Goal: Information Seeking & Learning: Learn about a topic

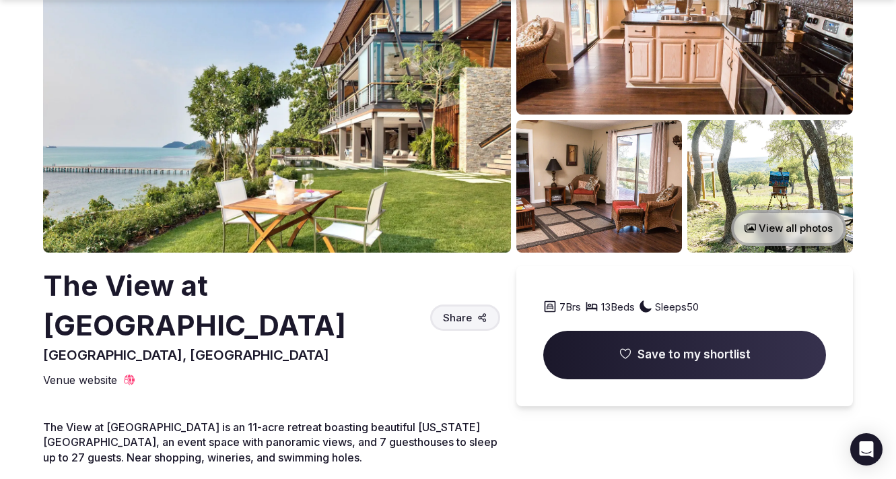
scroll to position [142, 0]
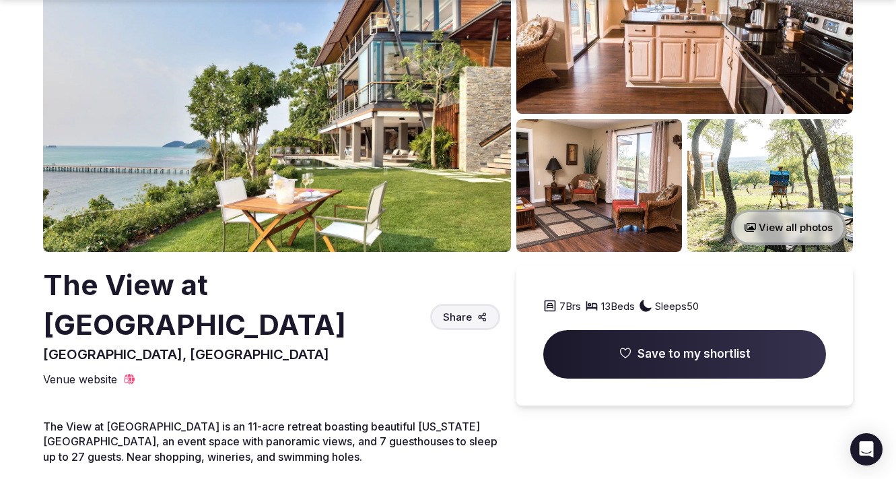
click at [405, 168] on img at bounding box center [277, 88] width 468 height 326
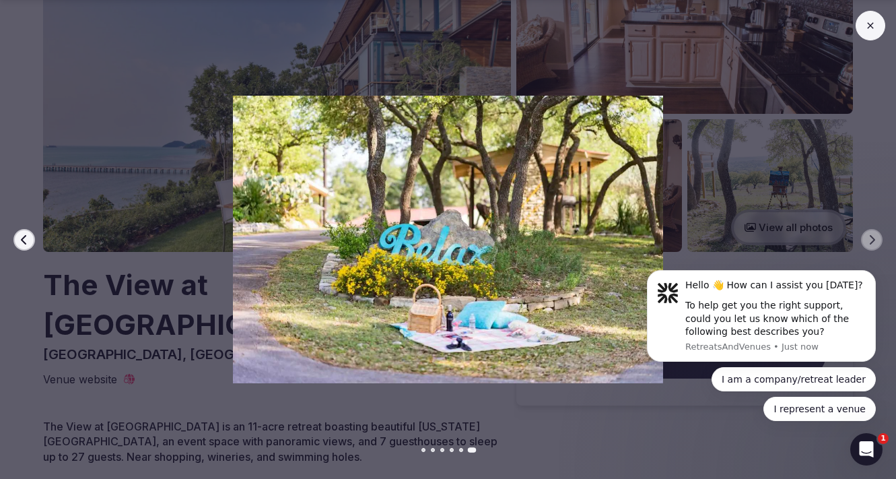
scroll to position [0, 0]
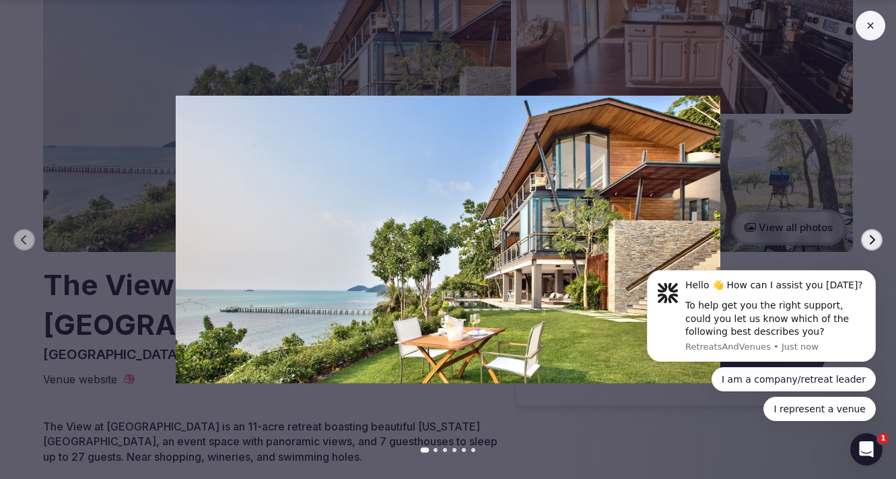
click at [879, 30] on button at bounding box center [870, 26] width 30 height 30
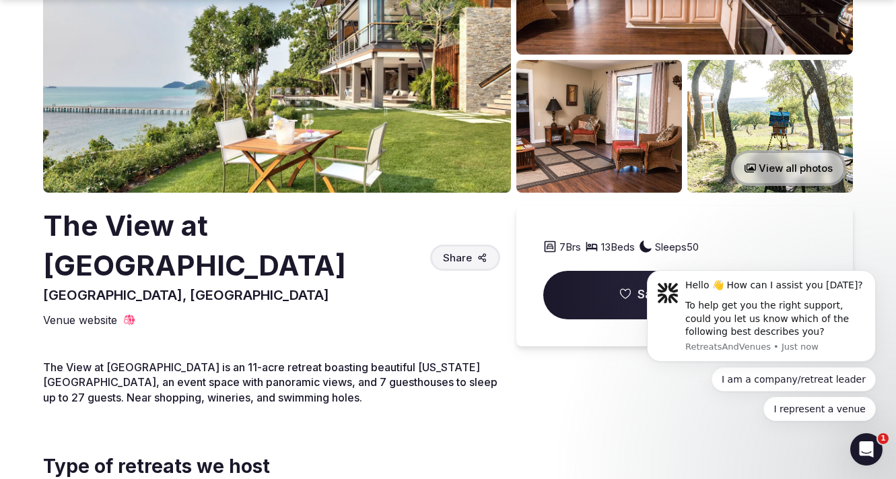
scroll to position [208, 0]
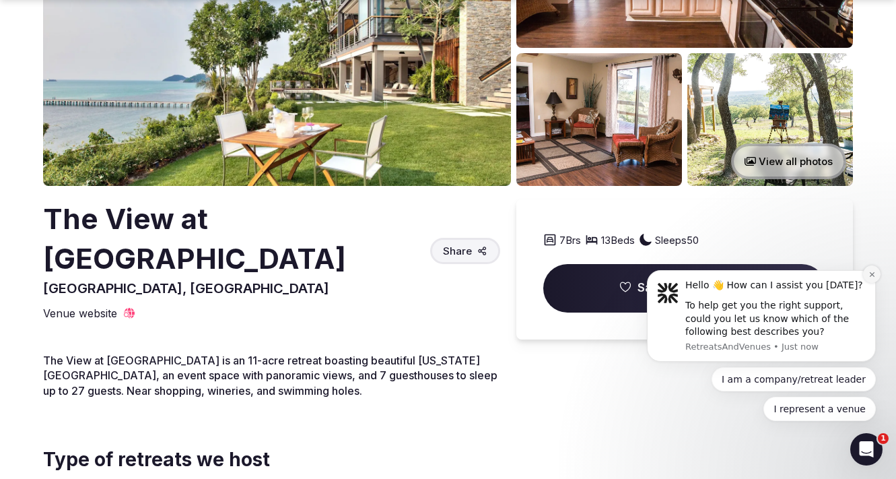
click at [872, 272] on icon "Dismiss notification" at bounding box center [871, 274] width 7 height 7
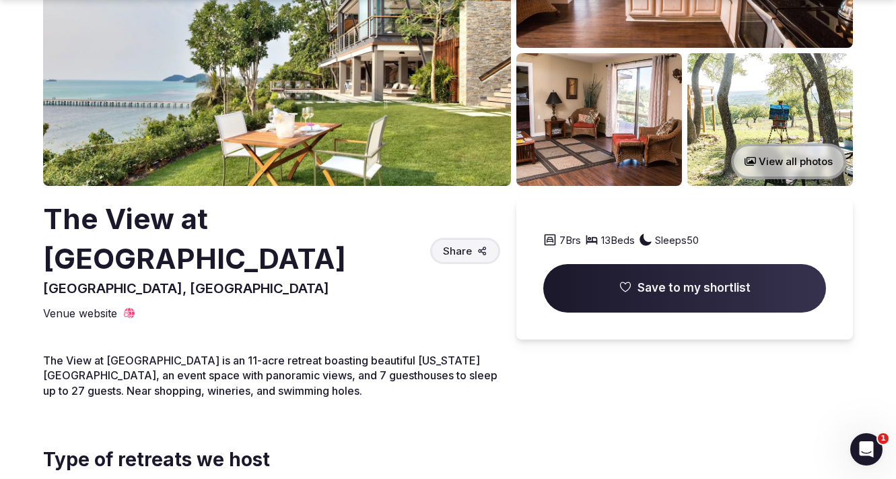
click at [780, 165] on button "View all photos" at bounding box center [788, 161] width 115 height 36
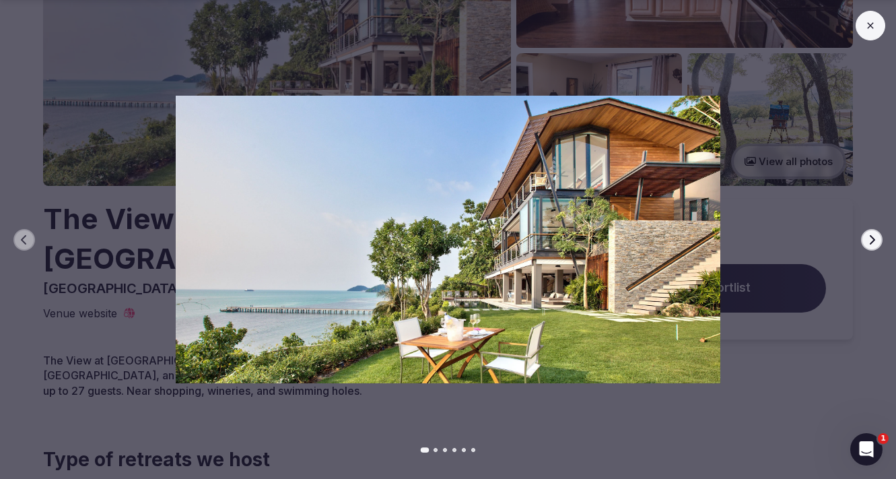
click at [880, 240] on button "Next slide" at bounding box center [872, 240] width 22 height 22
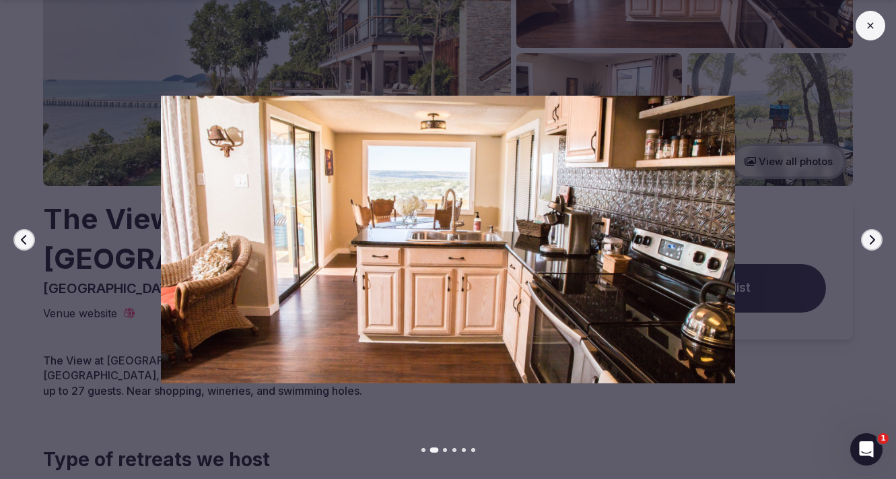
click at [880, 240] on button "Next slide" at bounding box center [872, 240] width 22 height 22
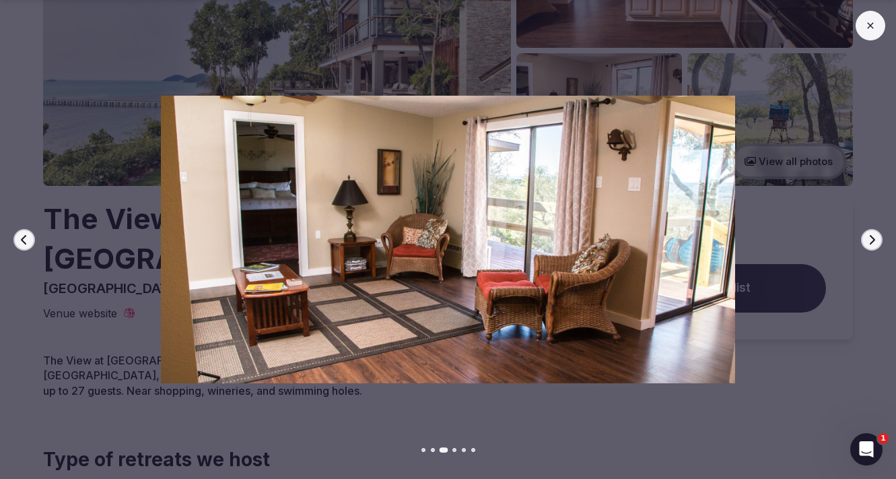
click at [880, 240] on button "Next slide" at bounding box center [872, 240] width 22 height 22
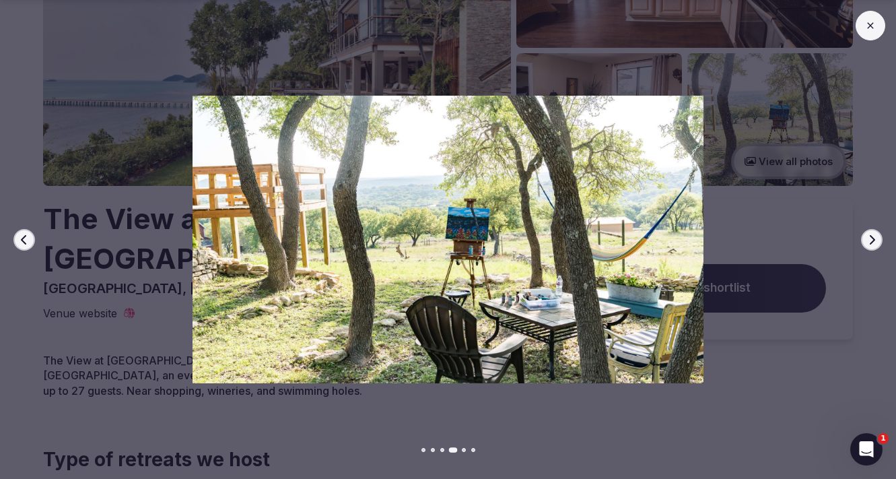
click at [880, 240] on button "Next slide" at bounding box center [872, 240] width 22 height 22
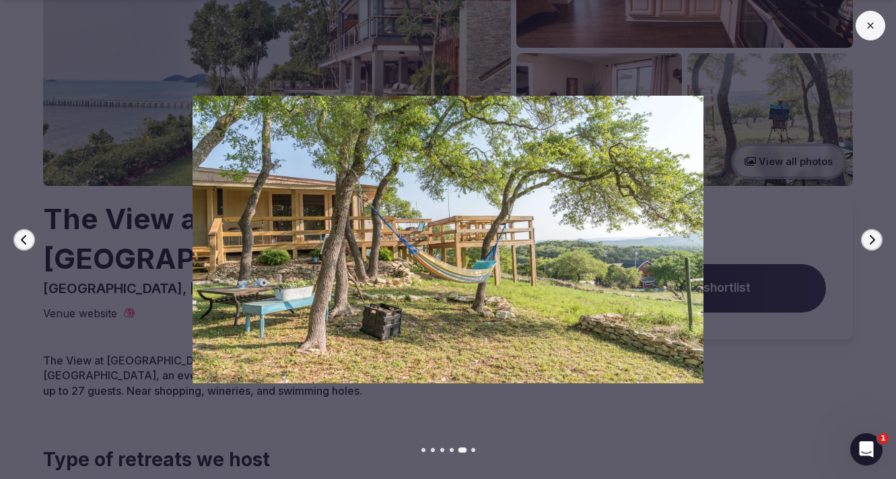
click at [880, 240] on button "Next slide" at bounding box center [872, 240] width 22 height 22
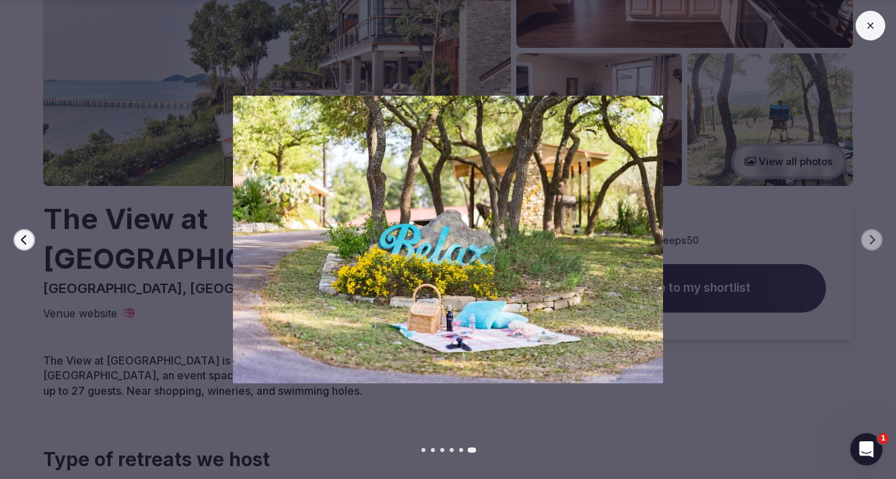
click at [874, 37] on button at bounding box center [870, 26] width 30 height 30
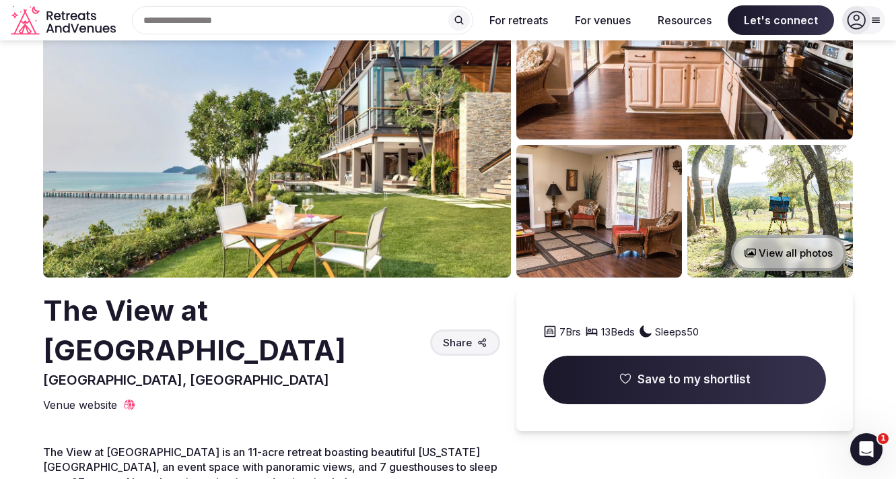
scroll to position [106, 0]
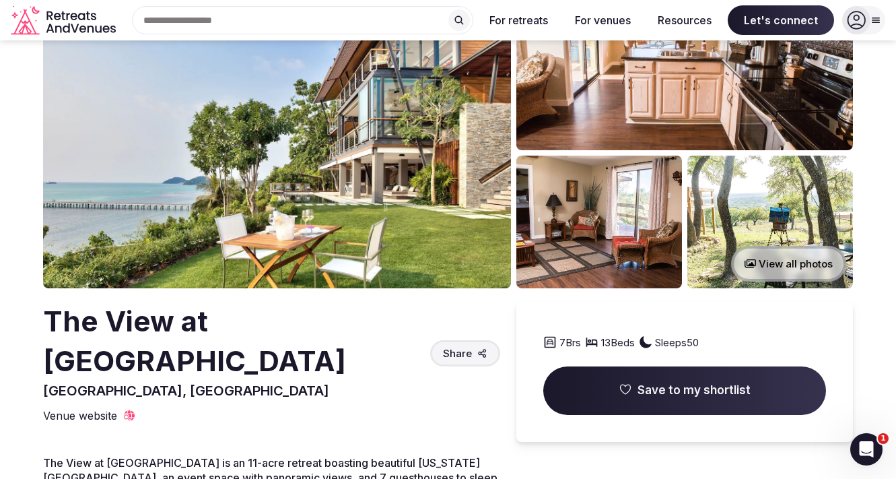
click at [456, 229] on img at bounding box center [277, 125] width 468 height 326
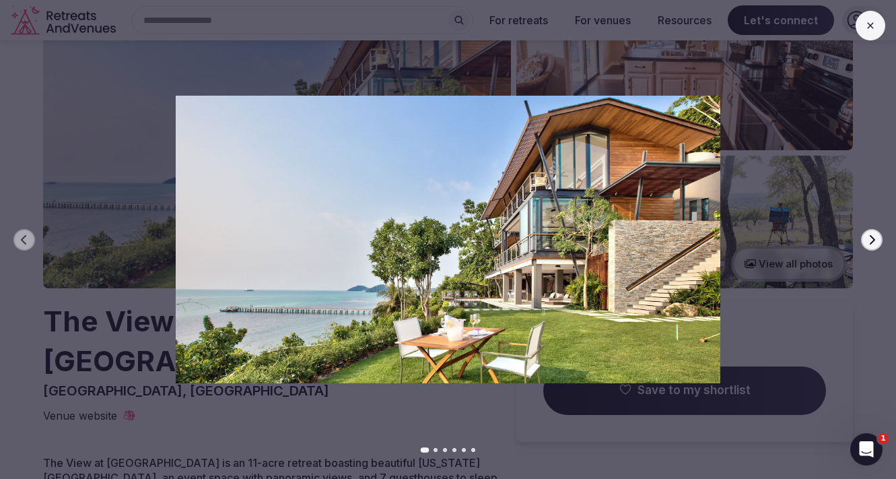
click at [872, 240] on icon "button" at bounding box center [871, 239] width 11 height 11
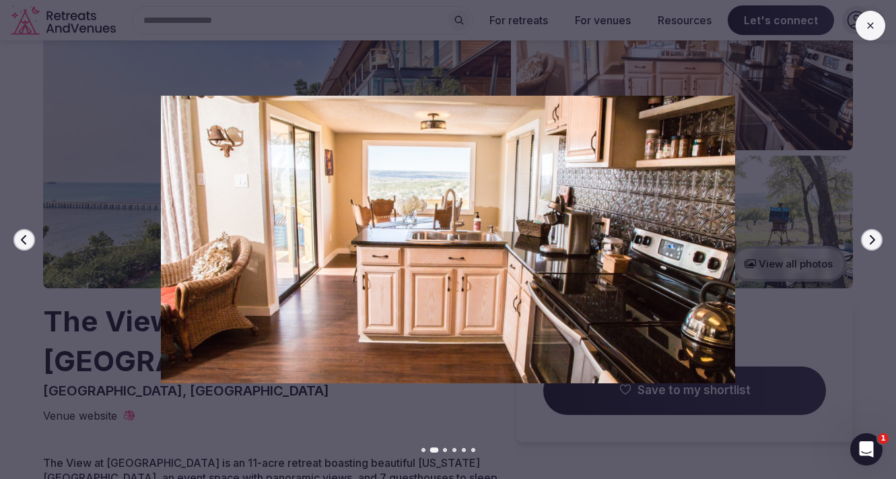
click at [872, 240] on icon "button" at bounding box center [871, 239] width 11 height 11
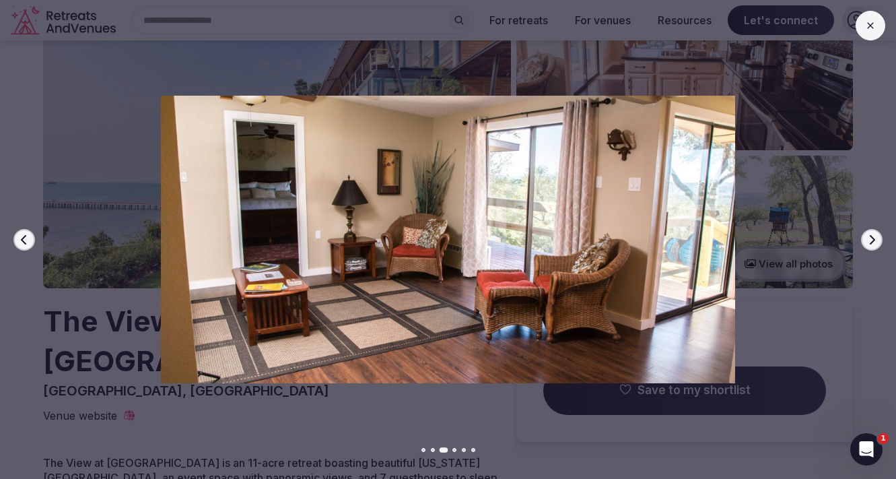
click at [872, 240] on icon "button" at bounding box center [871, 239] width 11 height 11
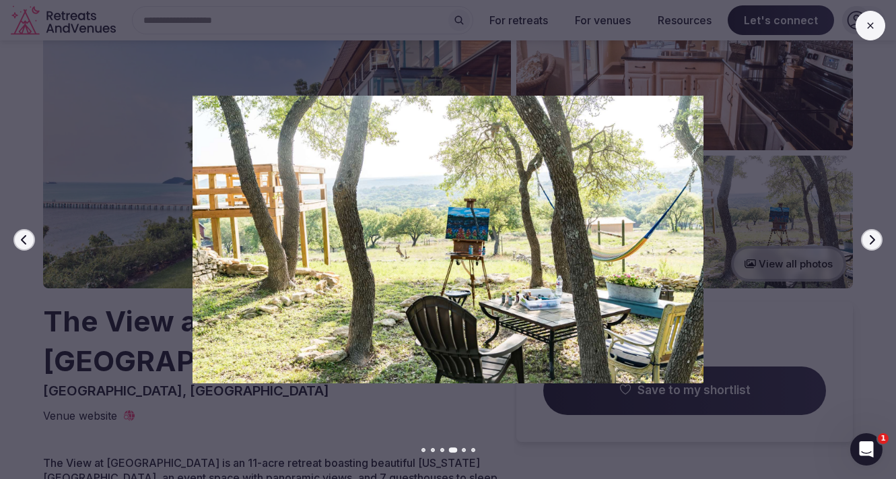
click at [872, 240] on icon "button" at bounding box center [871, 239] width 11 height 11
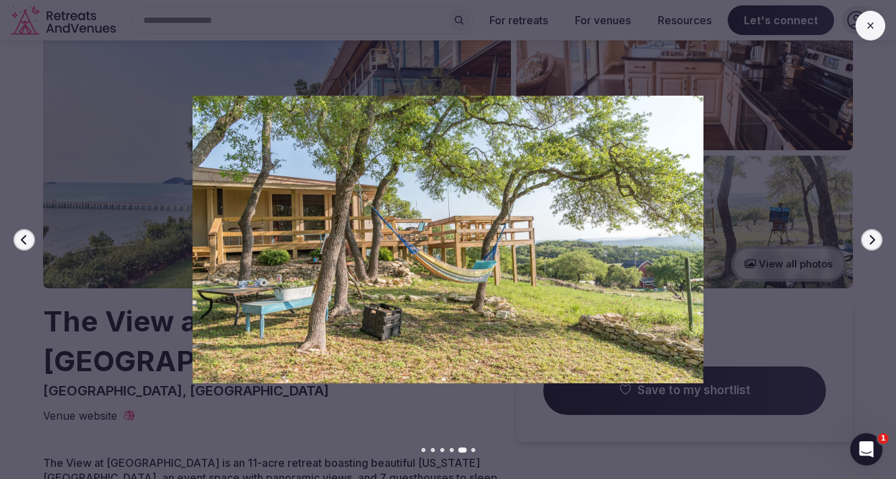
click at [872, 240] on icon "button" at bounding box center [871, 239] width 11 height 11
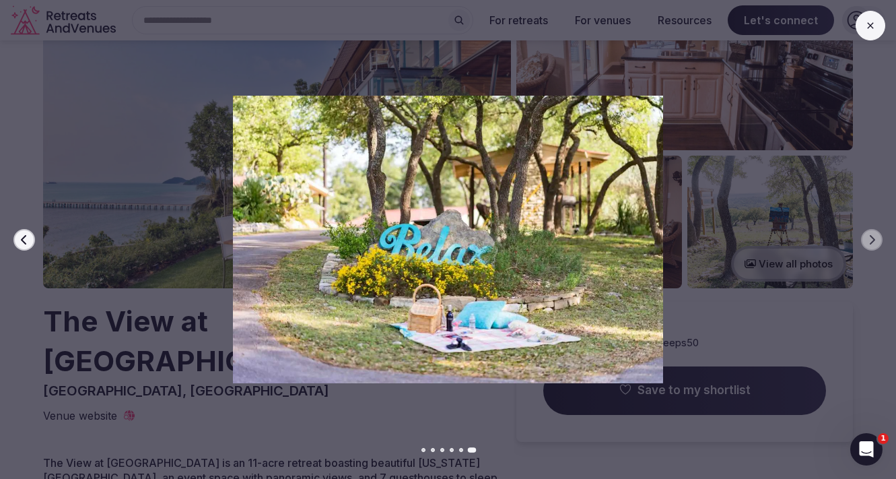
click at [869, 34] on button at bounding box center [870, 26] width 30 height 30
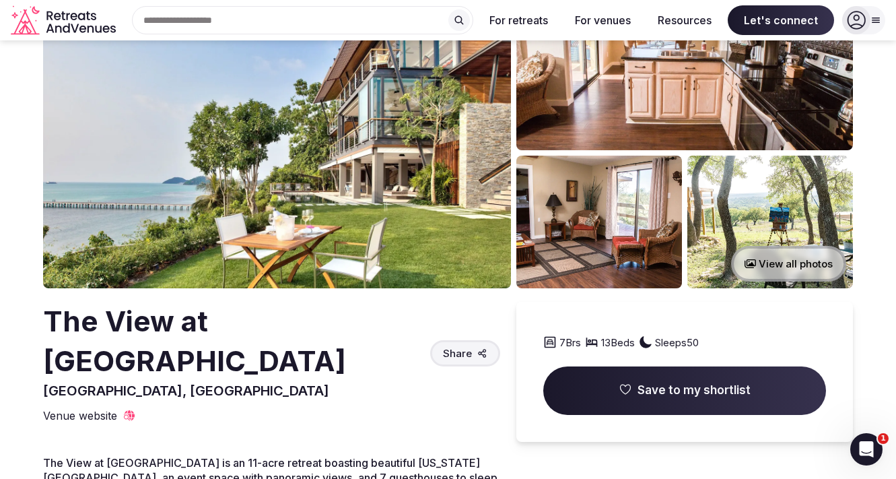
click at [719, 207] on img at bounding box center [770, 221] width 166 height 133
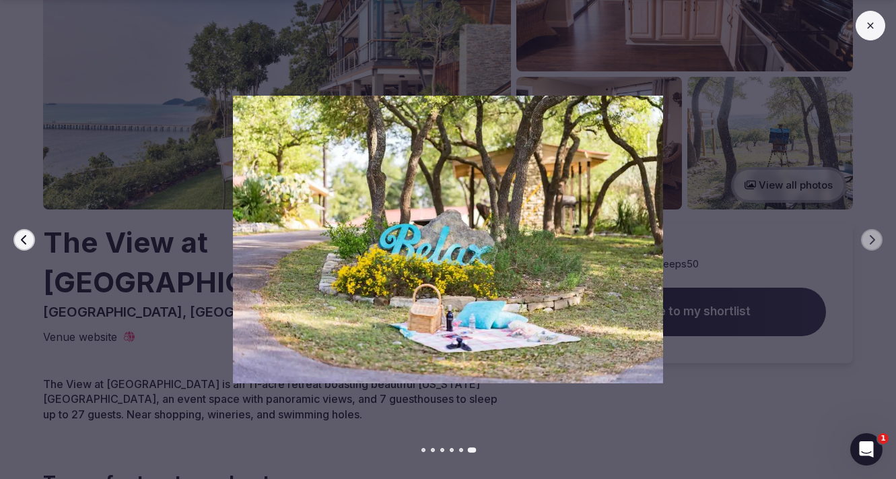
scroll to position [186, 0]
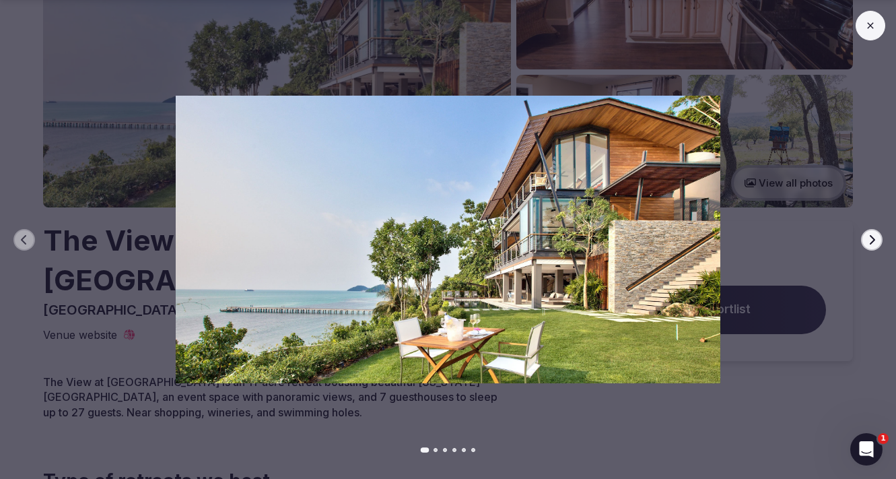
click at [872, 26] on icon at bounding box center [870, 25] width 11 height 11
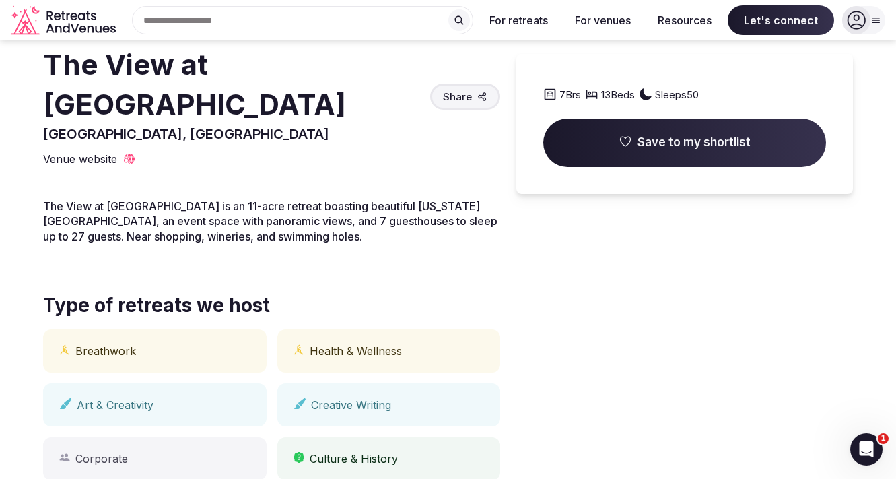
scroll to position [1, 0]
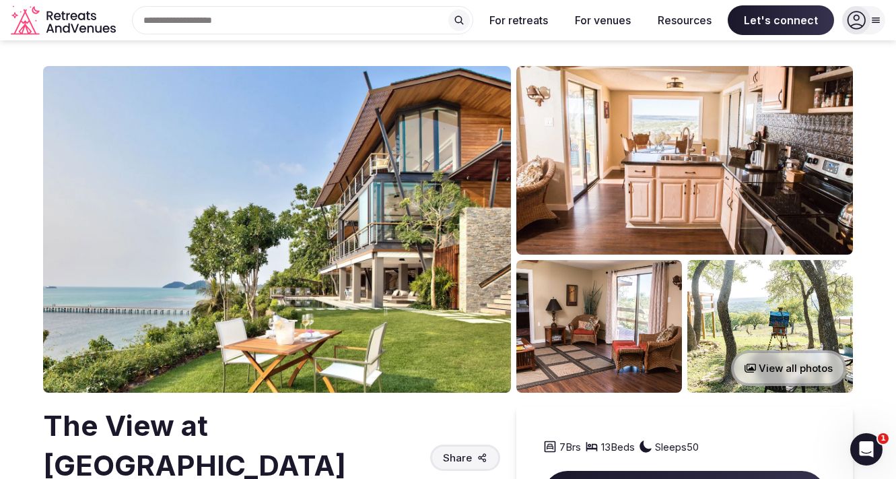
click at [457, 211] on img at bounding box center [277, 229] width 468 height 326
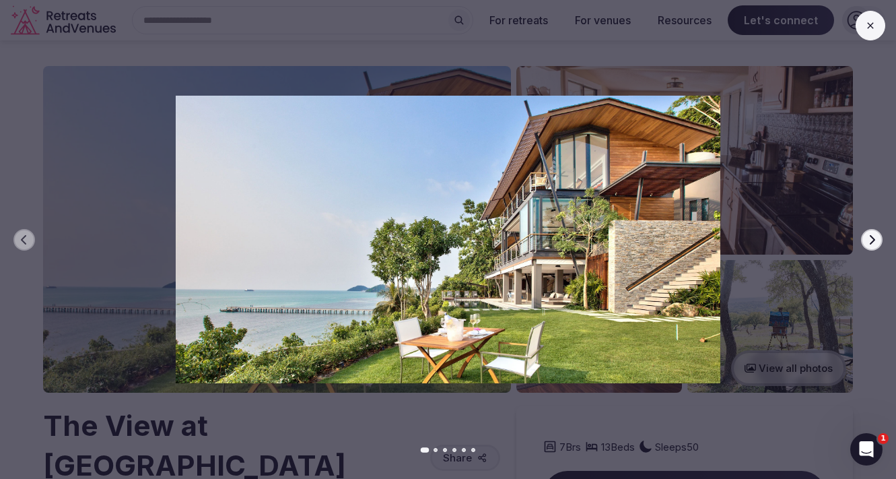
click at [861, 28] on button at bounding box center [870, 26] width 30 height 30
